Goal: Task Accomplishment & Management: Manage account settings

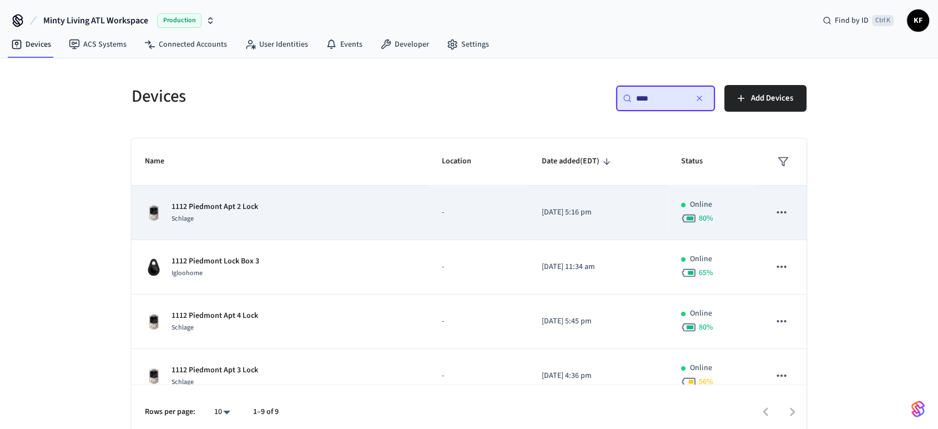
click at [266, 208] on div "1112 Piedmont Apt 2 Lock Schlage" at bounding box center [280, 212] width 270 height 23
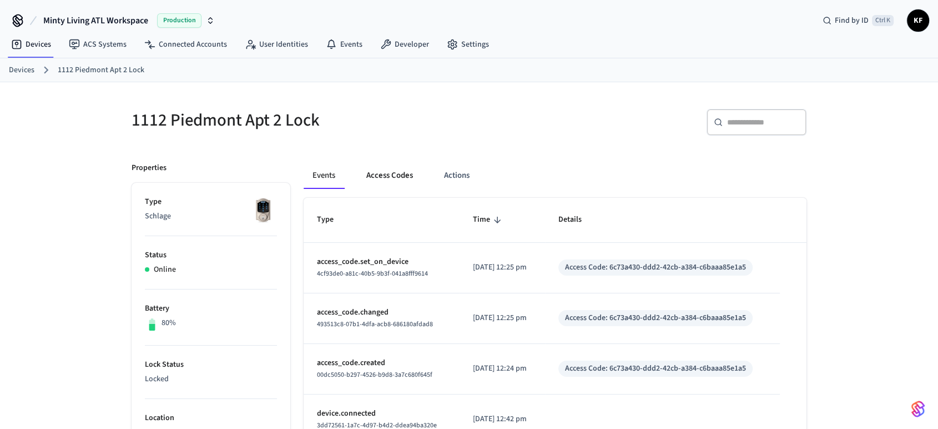
click at [391, 177] on button "Access Codes" at bounding box center [389, 175] width 64 height 27
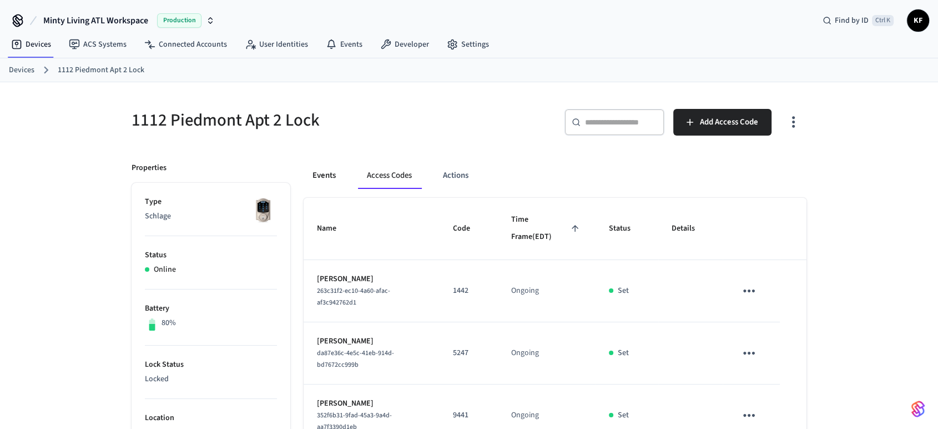
click at [324, 169] on button "Events" at bounding box center [324, 175] width 41 height 27
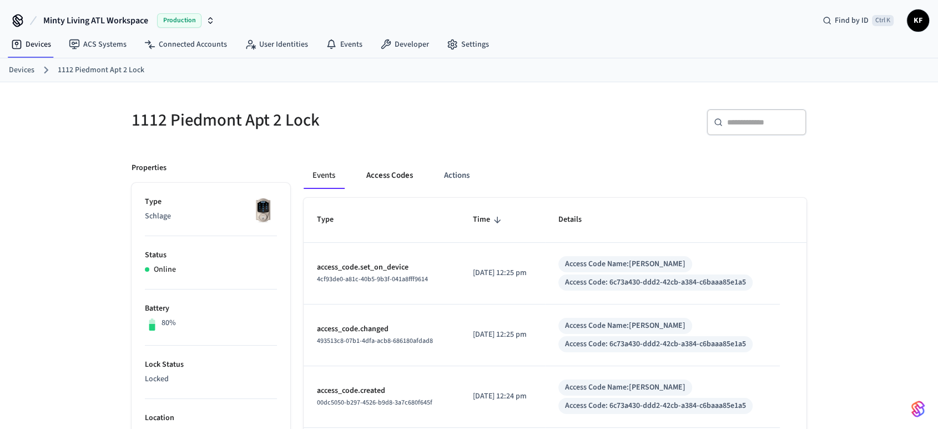
click at [385, 172] on button "Access Codes" at bounding box center [389, 175] width 64 height 27
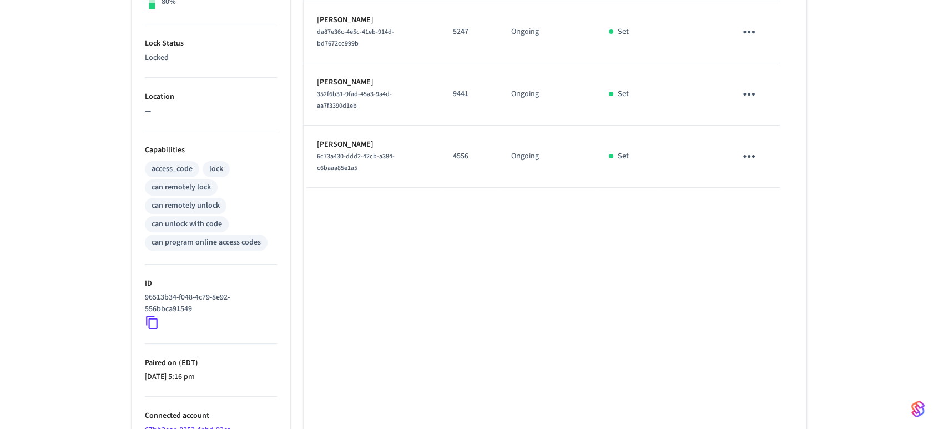
scroll to position [347, 0]
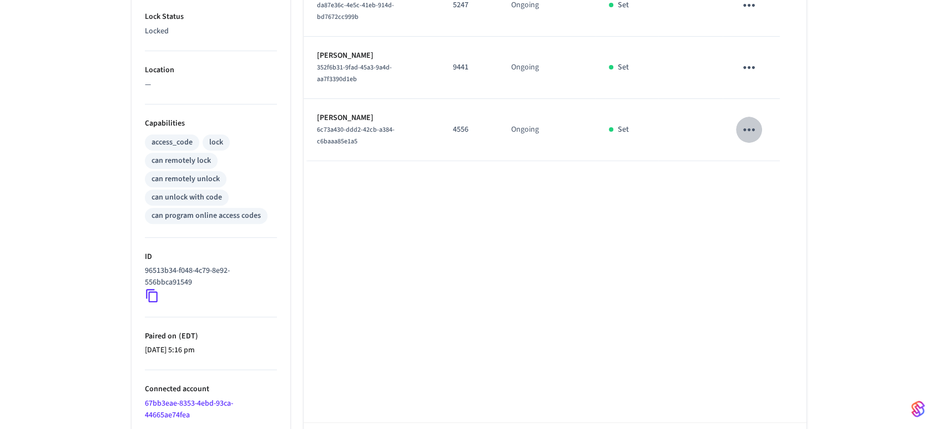
click at [742, 127] on icon "sticky table" at bounding box center [749, 129] width 17 height 17
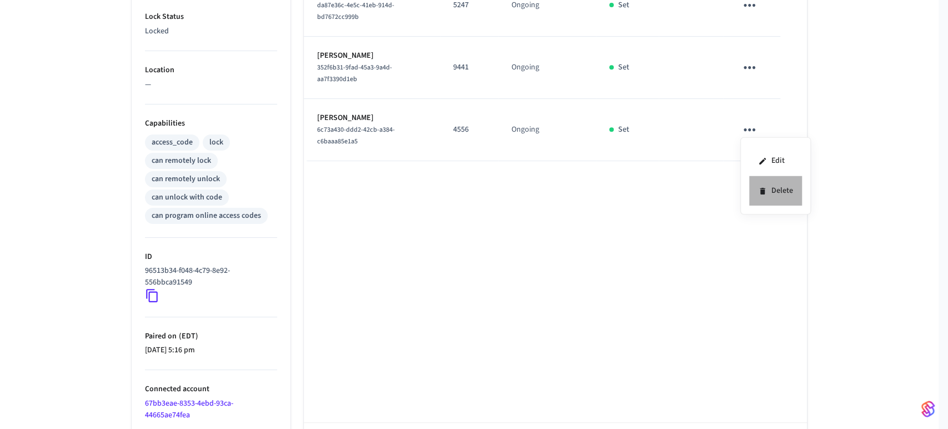
click at [778, 185] on li "Delete" at bounding box center [775, 190] width 53 height 29
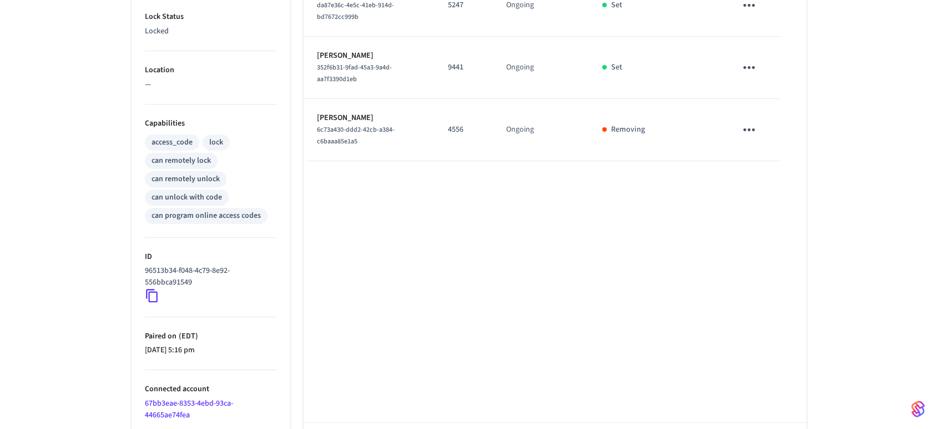
scroll to position [7, 0]
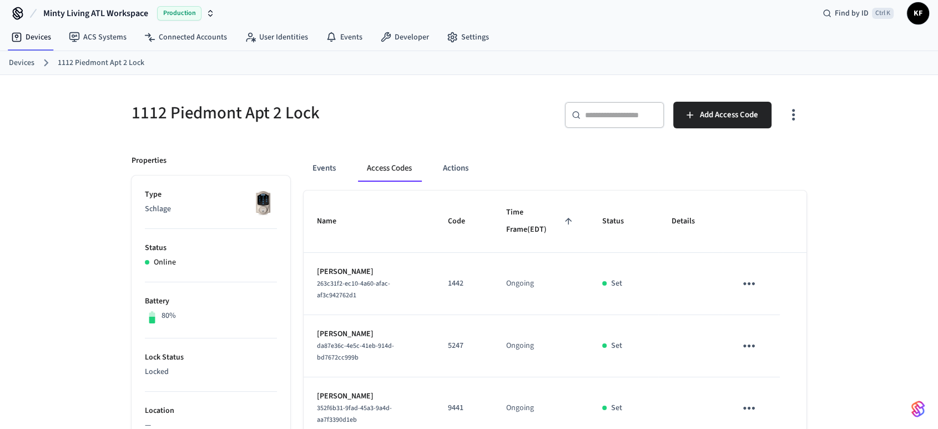
click at [23, 61] on link "Devices" at bounding box center [22, 63] width 26 height 12
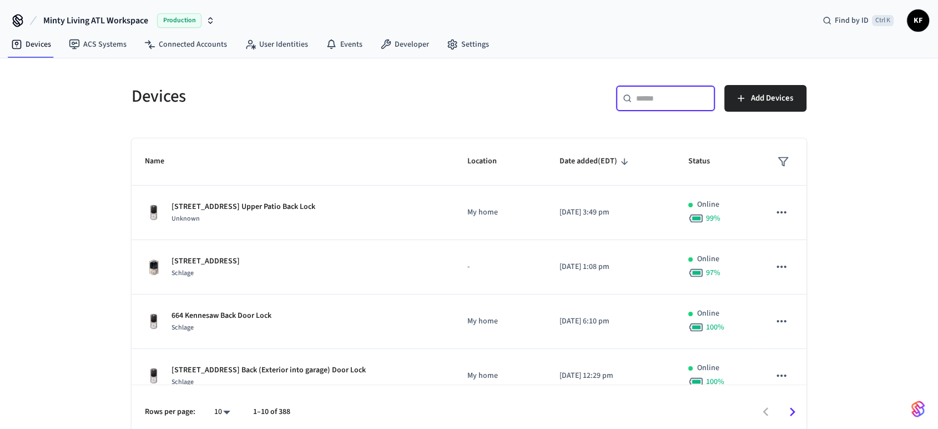
click at [661, 103] on input "text" at bounding box center [672, 98] width 72 height 11
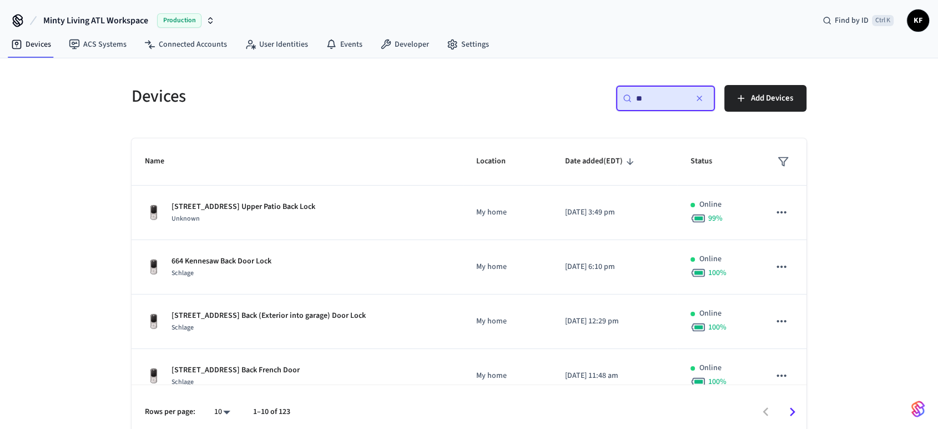
type input "*"
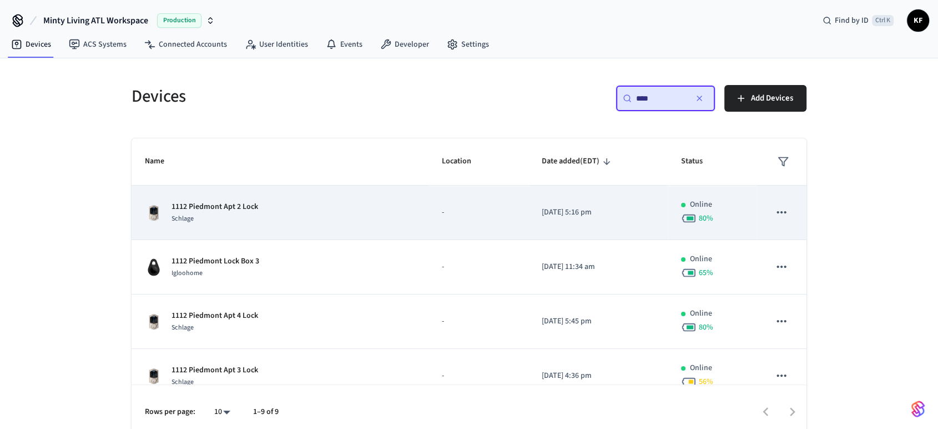
type input "****"
click at [315, 209] on div "1112 Piedmont Apt 2 Lock Schlage" at bounding box center [280, 212] width 270 height 23
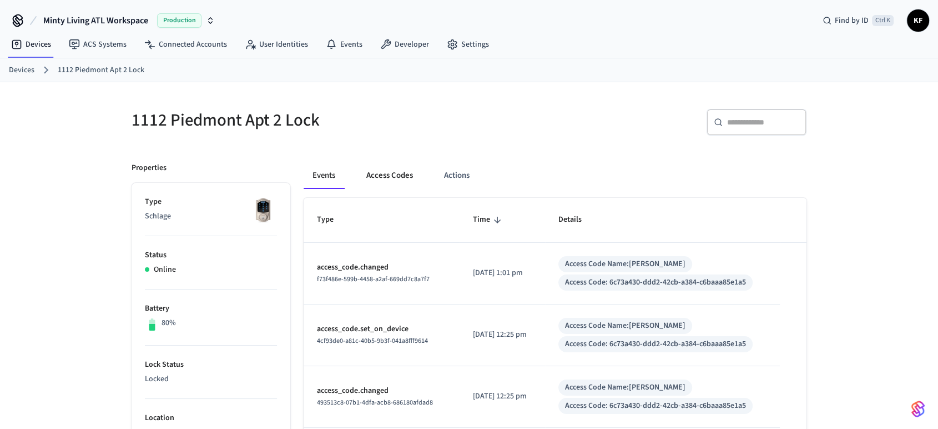
click at [398, 181] on button "Access Codes" at bounding box center [389, 175] width 64 height 27
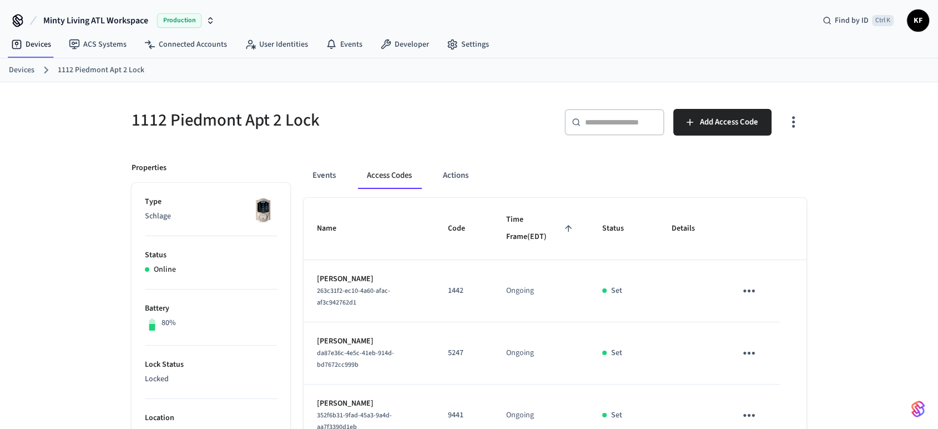
click at [22, 71] on link "Devices" at bounding box center [22, 70] width 26 height 12
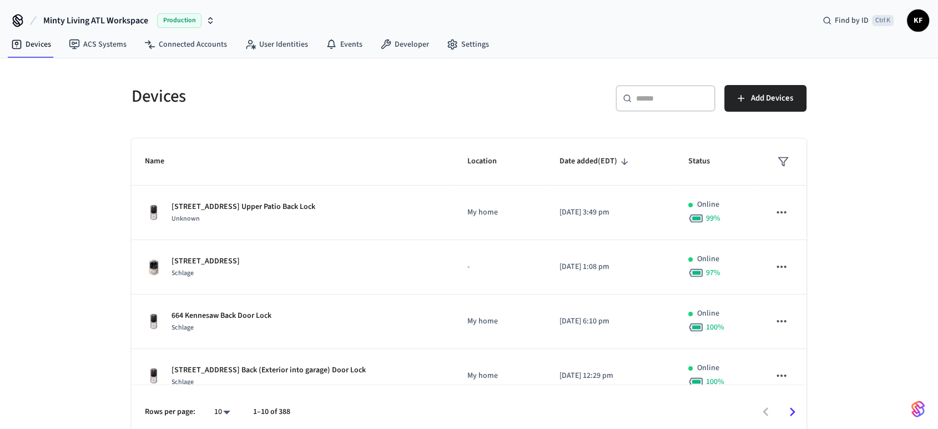
click at [649, 87] on div "​ ​" at bounding box center [666, 98] width 100 height 27
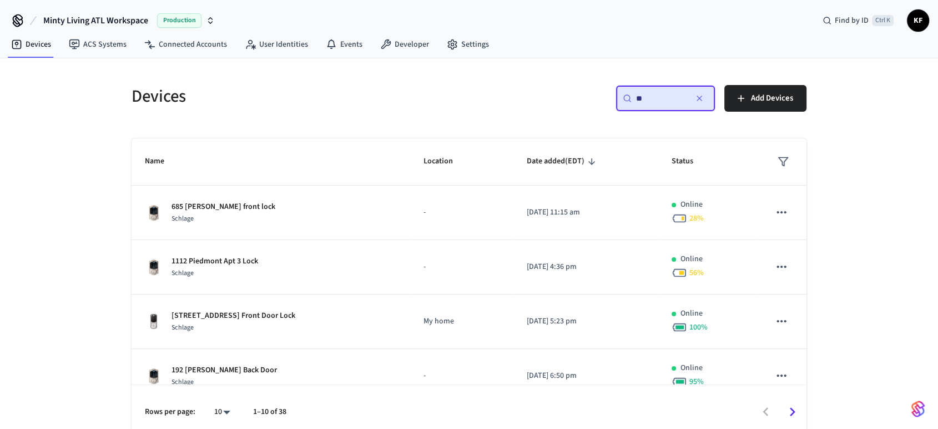
type input "*"
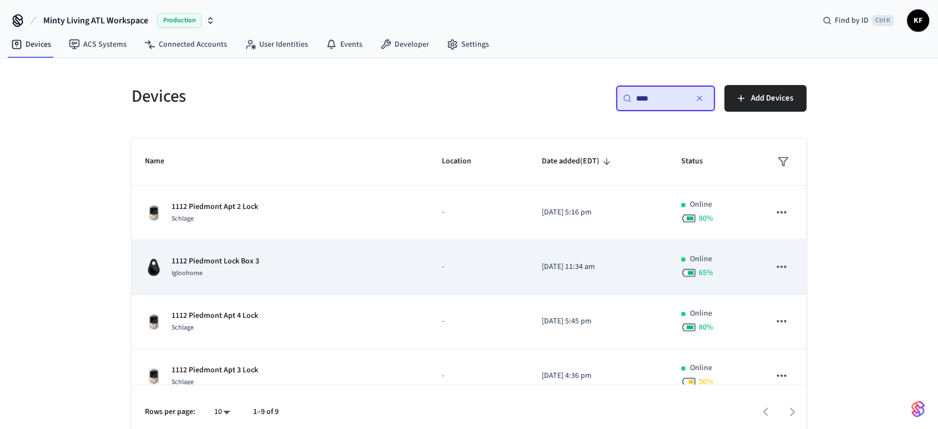
type input "****"
click at [322, 259] on div "1112 Piedmont Lock Box 3 Igloohome" at bounding box center [280, 266] width 270 height 23
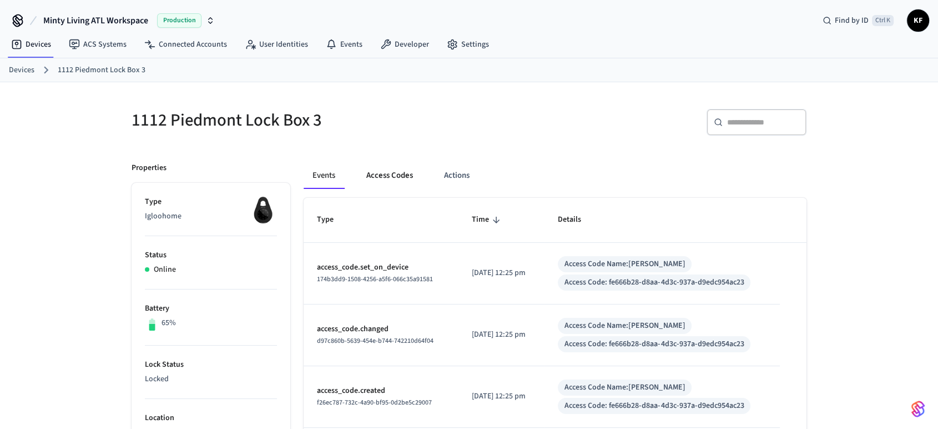
click at [373, 175] on button "Access Codes" at bounding box center [389, 175] width 64 height 27
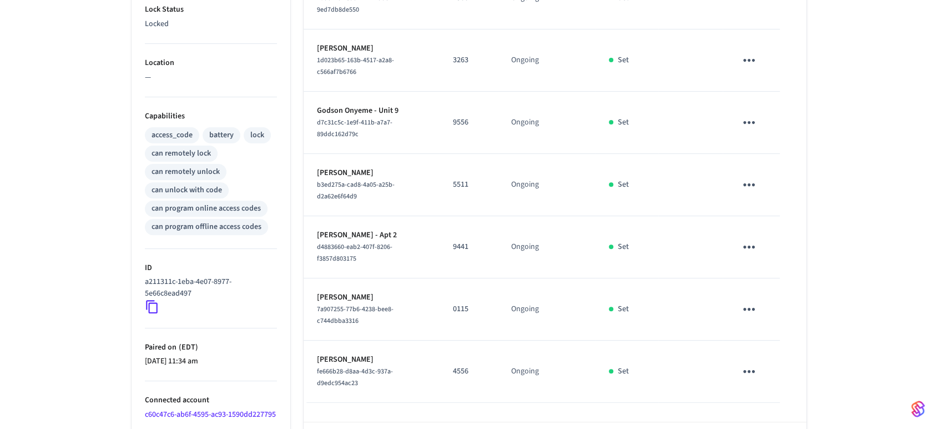
scroll to position [412, 0]
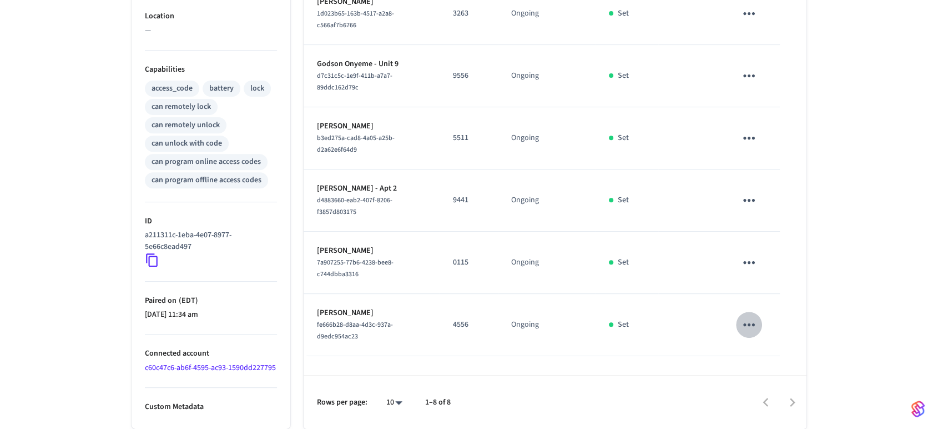
click at [742, 321] on icon "sticky table" at bounding box center [749, 324] width 17 height 17
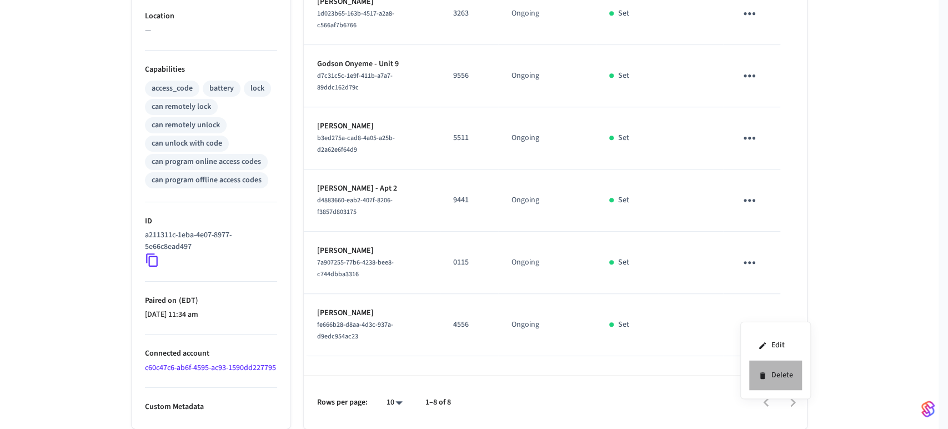
click at [782, 377] on li "Delete" at bounding box center [775, 374] width 53 height 29
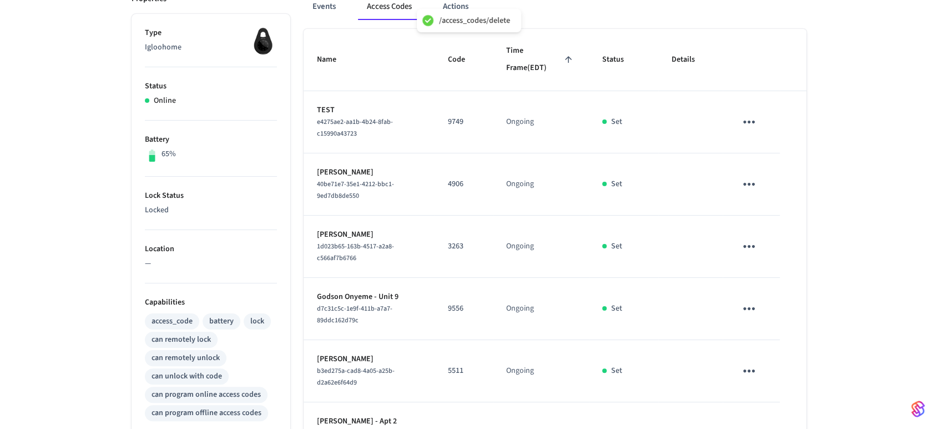
scroll to position [175, 0]
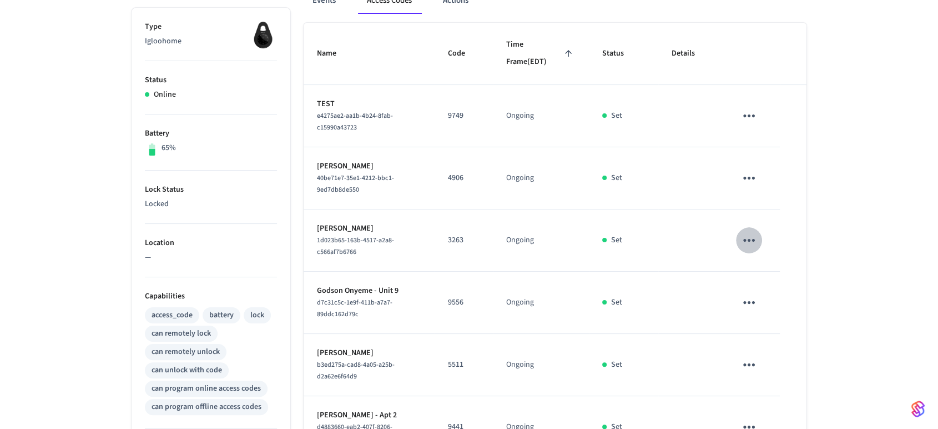
click at [743, 230] on button "sticky table" at bounding box center [749, 240] width 26 height 26
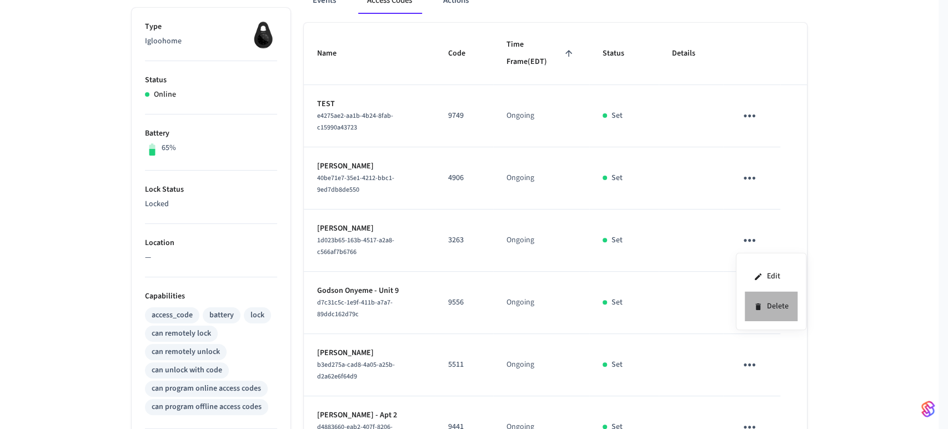
click at [769, 306] on li "Delete" at bounding box center [770, 305] width 53 height 29
